Goal: Task Accomplishment & Management: Manage account settings

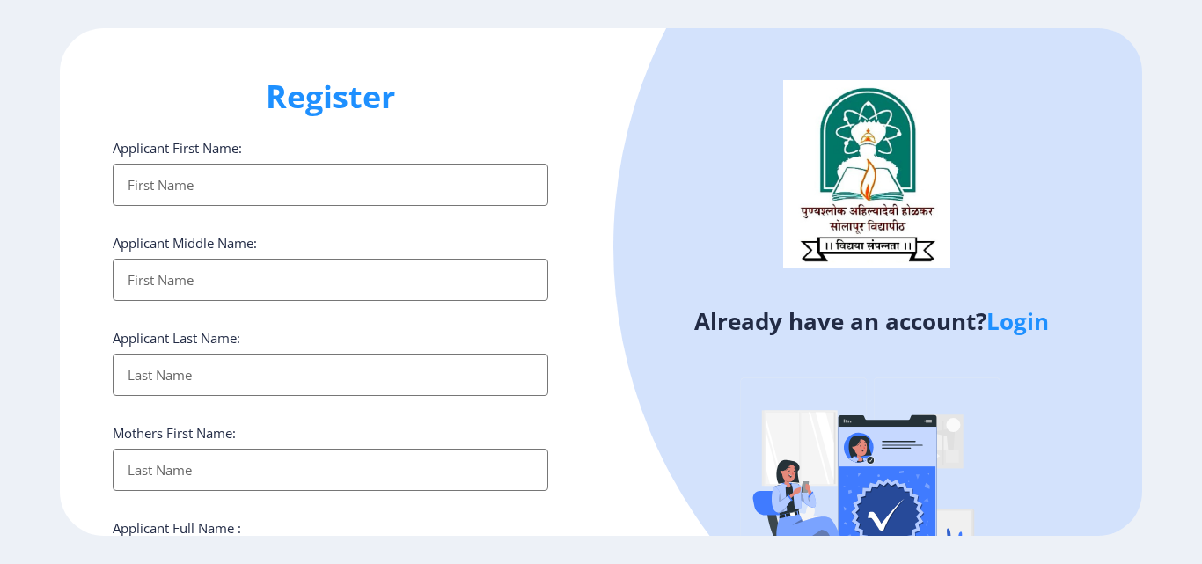
select select
click at [1013, 328] on link "Login" at bounding box center [1018, 321] width 62 height 32
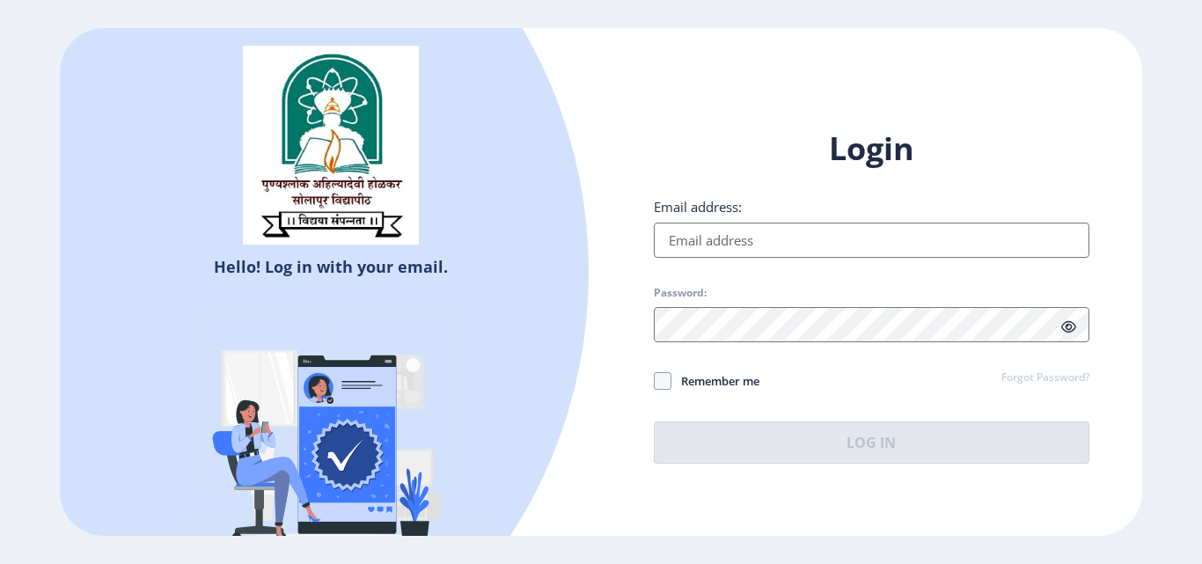
click at [790, 245] on input "Email address:" at bounding box center [872, 240] width 436 height 35
type input "deepaliadat@gmail.com"
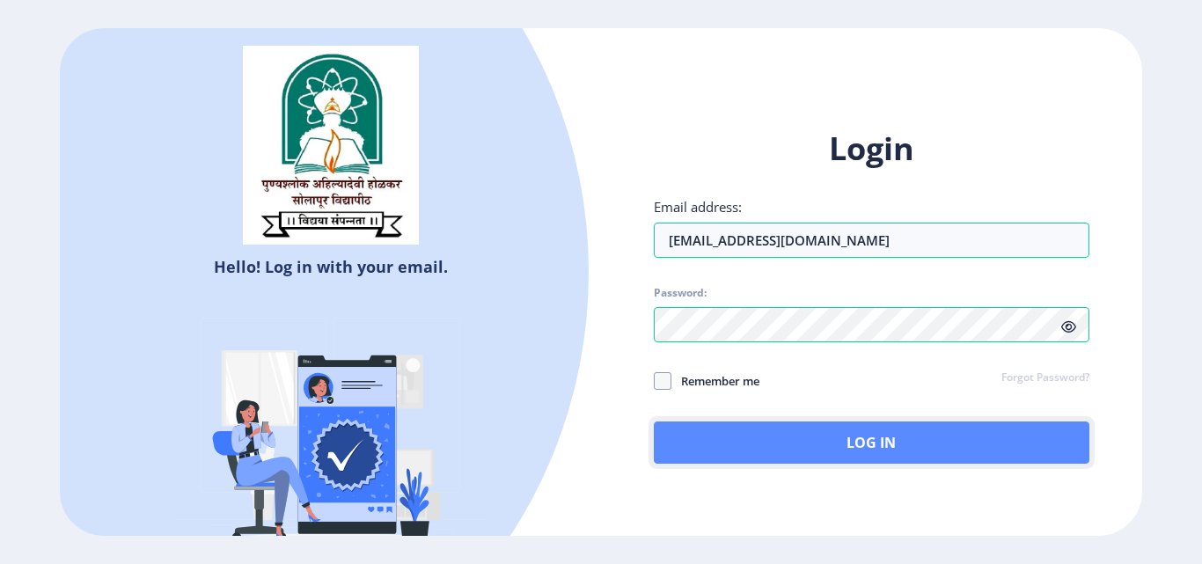
click at [816, 453] on button "Log In" at bounding box center [872, 443] width 436 height 42
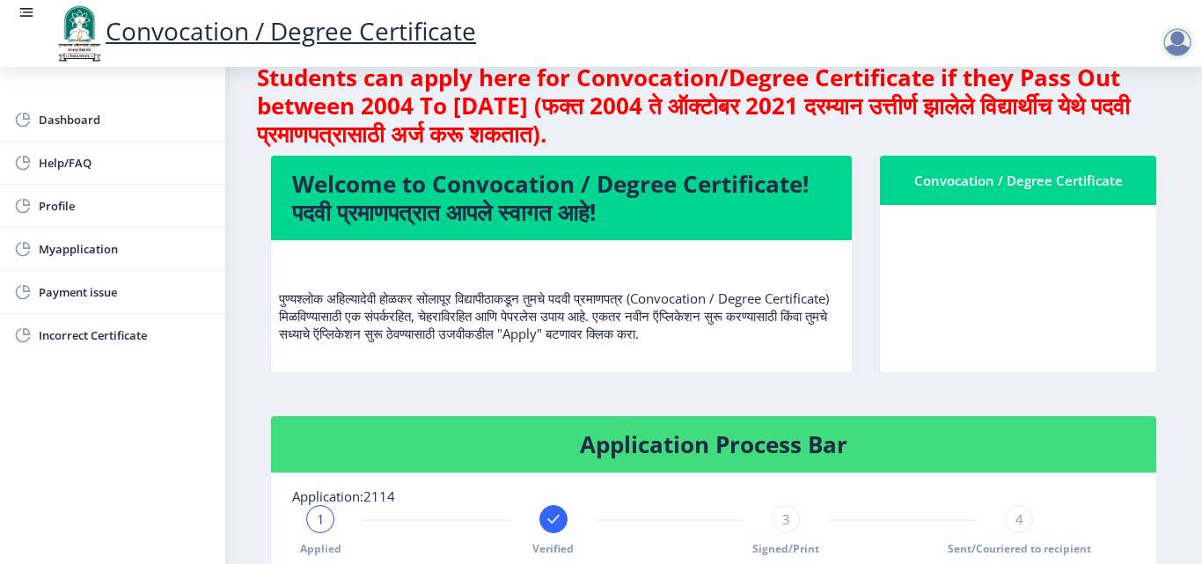
scroll to position [4, 0]
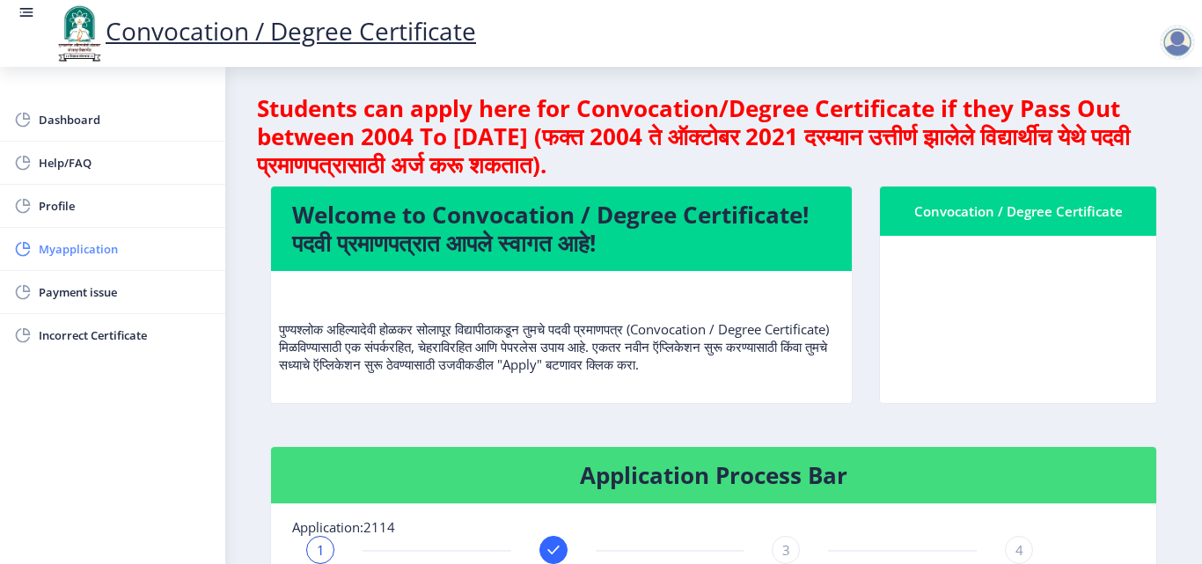
click at [114, 250] on span "Myapplication" at bounding box center [125, 248] width 172 height 21
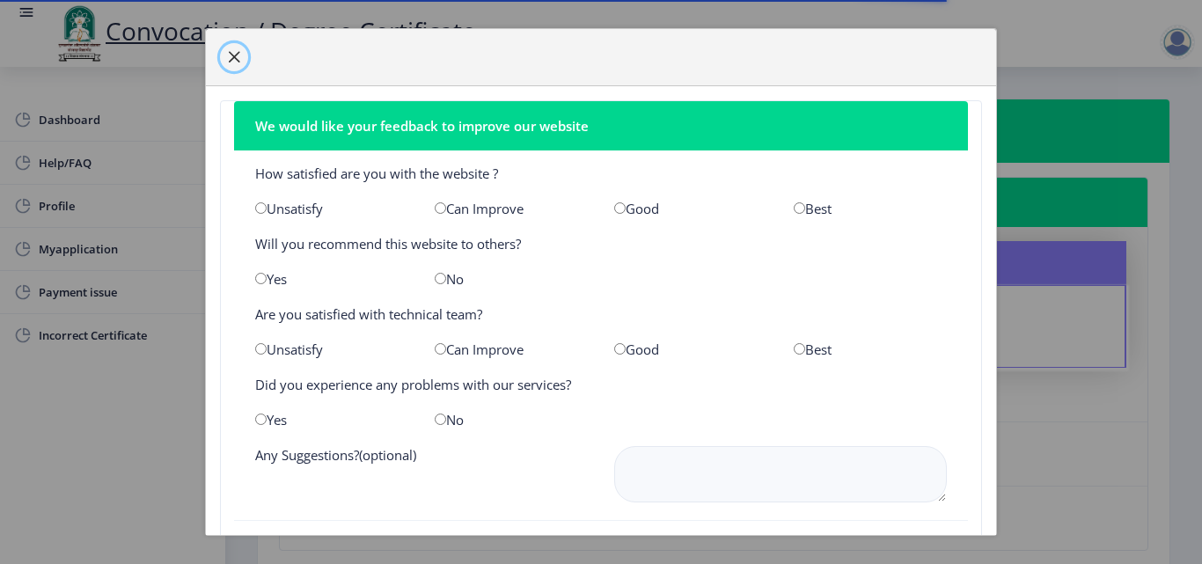
click at [235, 68] on button "button" at bounding box center [234, 57] width 28 height 28
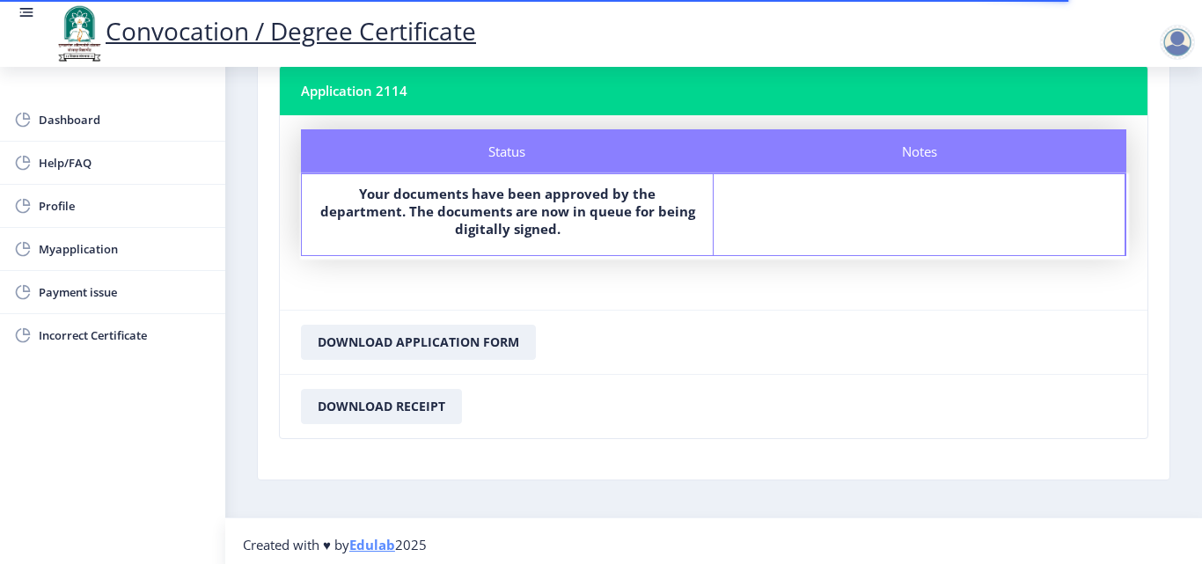
scroll to position [119, 0]
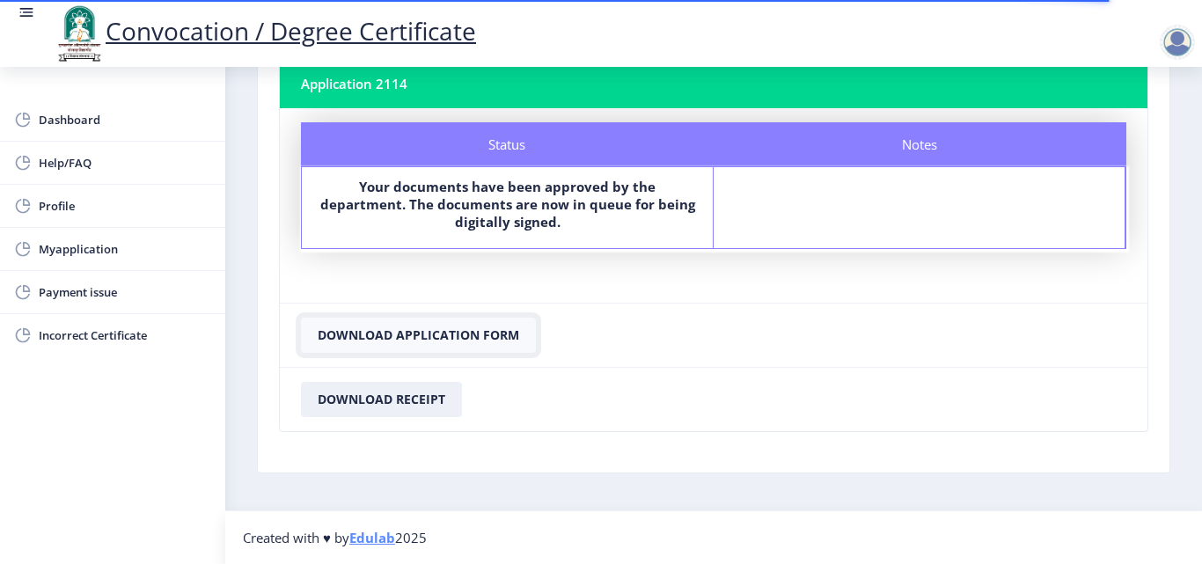
click at [410, 339] on button "Download Application Form" at bounding box center [418, 335] width 235 height 35
click at [385, 400] on button "Download Receipt" at bounding box center [381, 399] width 161 height 35
click at [753, 393] on nb-card-footer "Download Receipt" at bounding box center [714, 399] width 868 height 64
drag, startPoint x: 405, startPoint y: 405, endPoint x: 386, endPoint y: 384, distance: 28.1
click at [386, 384] on button "Download Receipt" at bounding box center [381, 399] width 161 height 35
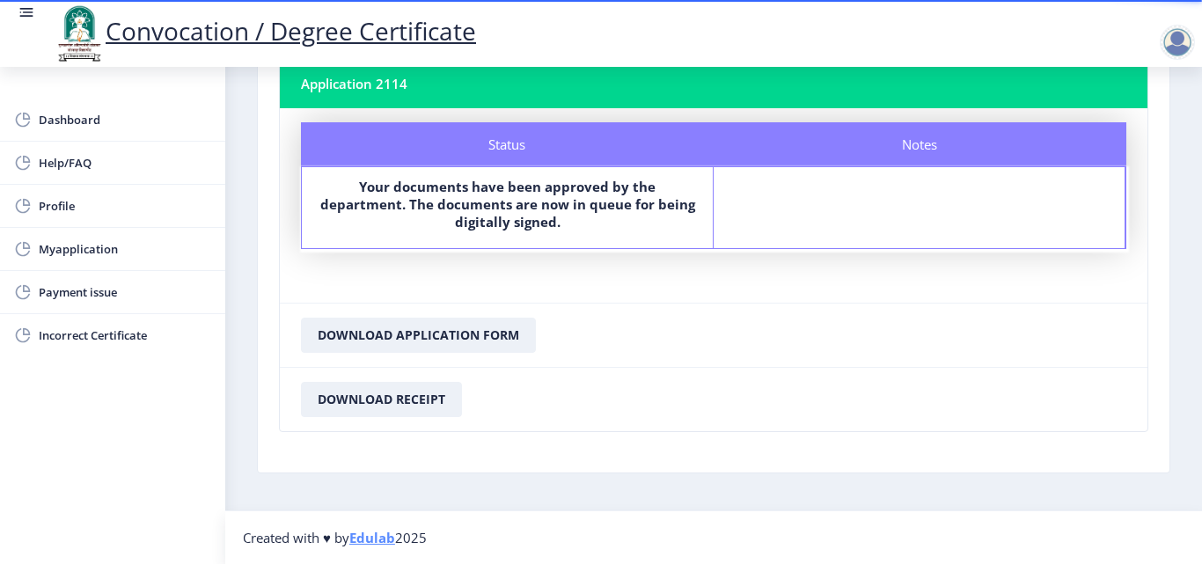
click at [683, 385] on nb-card-footer "Download Receipt" at bounding box center [714, 399] width 868 height 64
click at [429, 320] on button "Download Application Form" at bounding box center [418, 335] width 235 height 35
click at [427, 324] on button "Download Application Form" at bounding box center [418, 335] width 235 height 35
click at [82, 294] on span "Payment issue" at bounding box center [125, 292] width 172 height 21
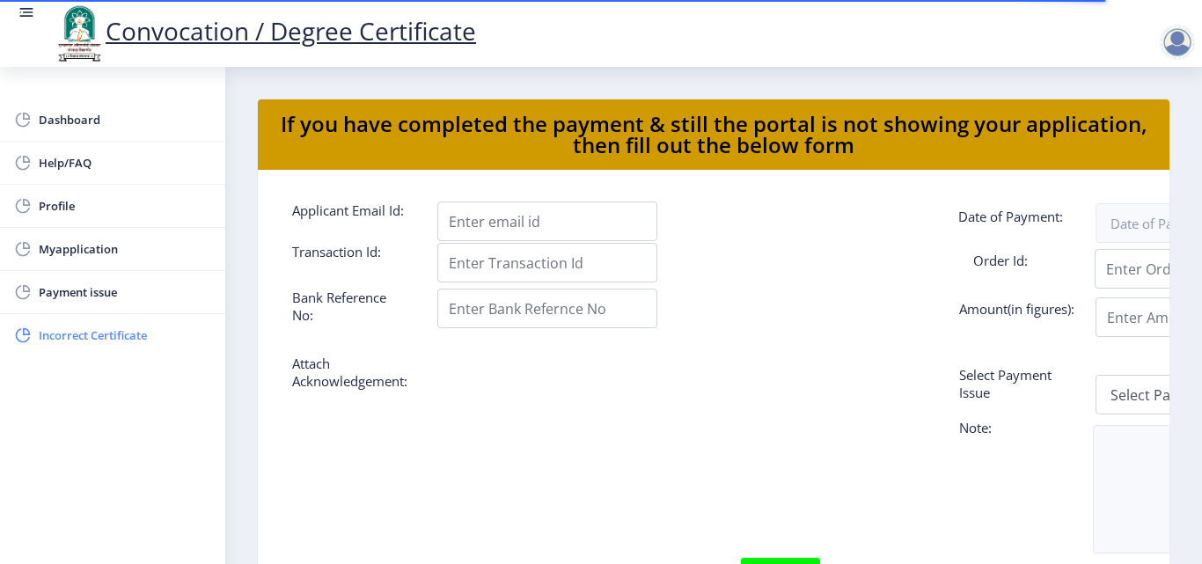
click at [75, 329] on span "Incorrect Certificate" at bounding box center [125, 335] width 172 height 21
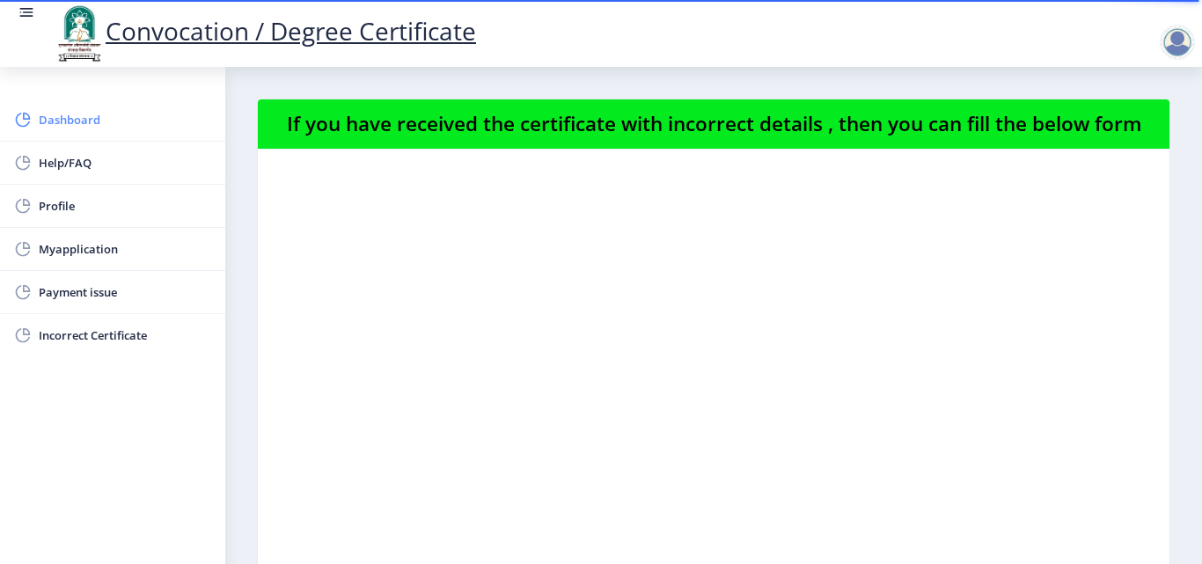
click at [102, 113] on span "Dashboard" at bounding box center [125, 119] width 172 height 21
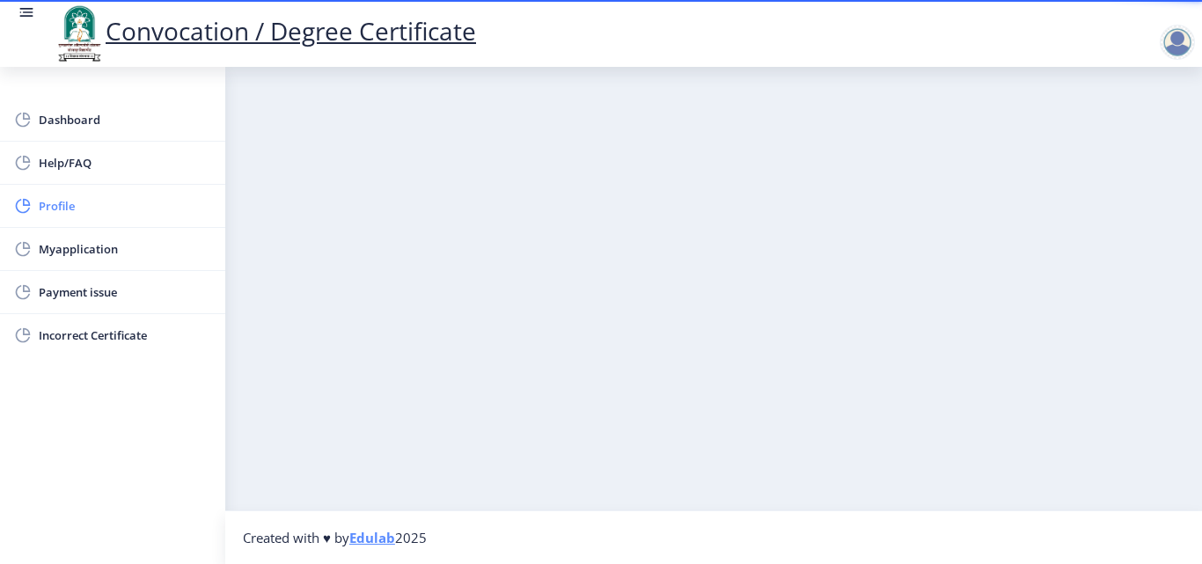
click at [52, 224] on link "Profile" at bounding box center [112, 206] width 225 height 42
select select
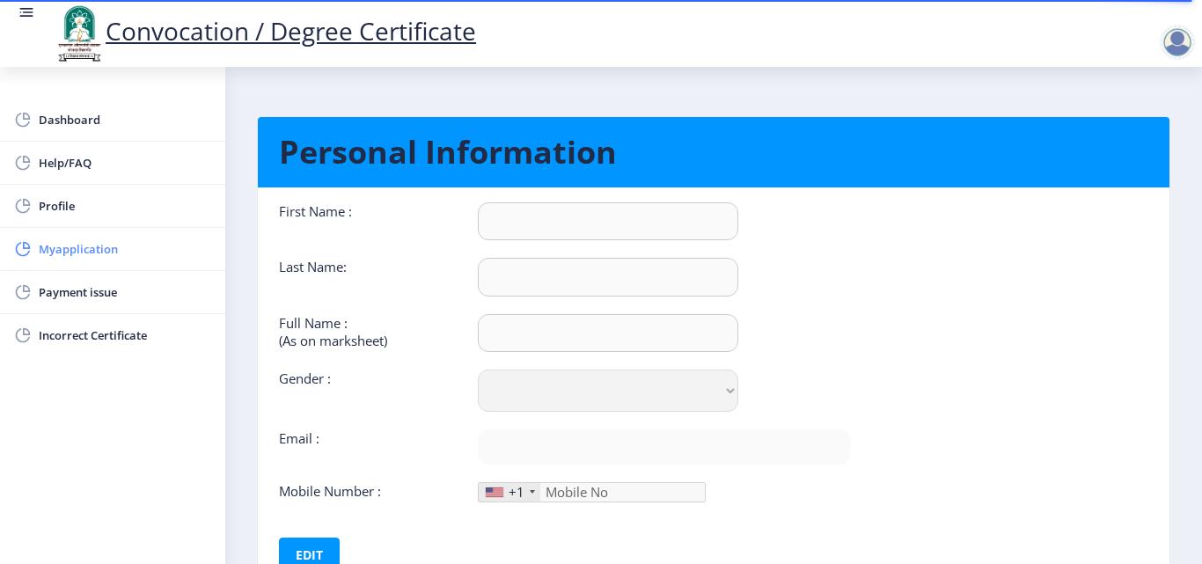
click at [62, 250] on span "Myapplication" at bounding box center [125, 248] width 172 height 21
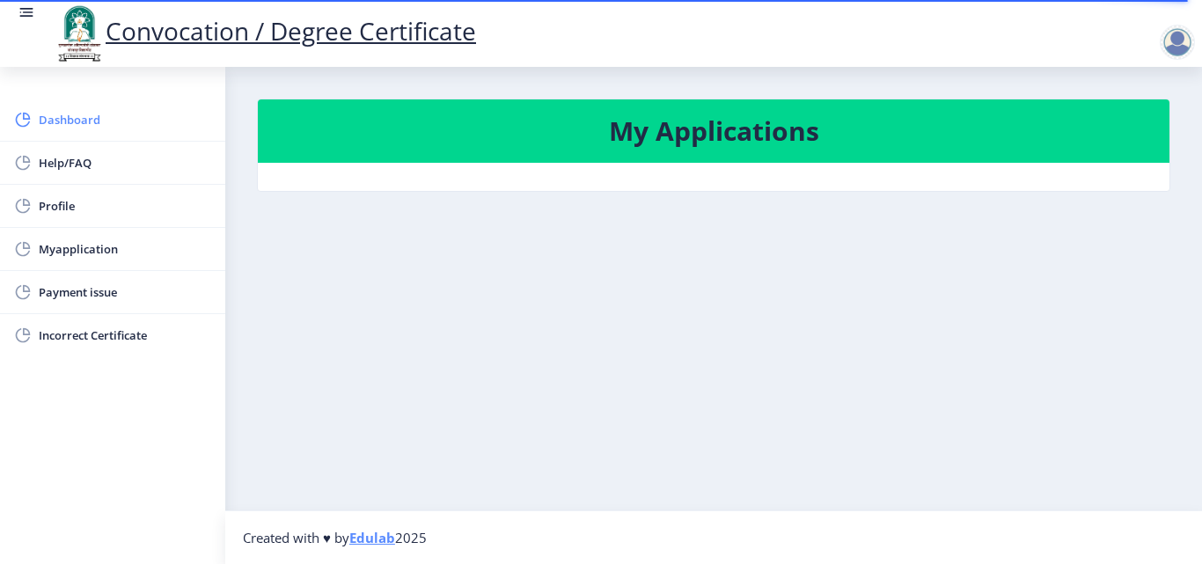
click at [61, 114] on span "Dashboard" at bounding box center [125, 119] width 172 height 21
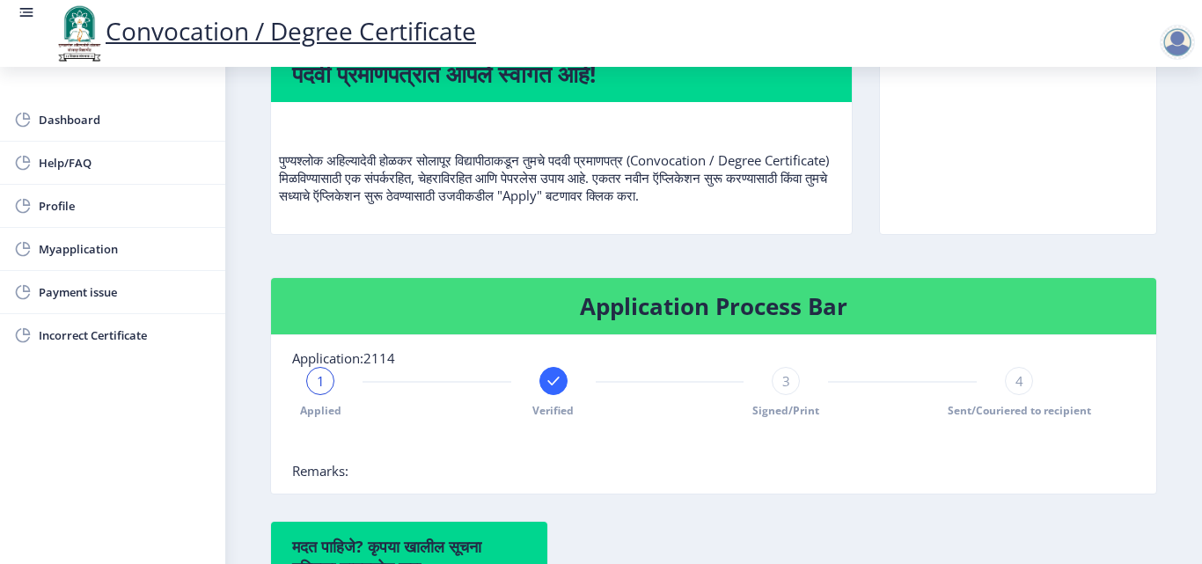
scroll to position [176, 0]
